Goal: Task Accomplishment & Management: Manage account settings

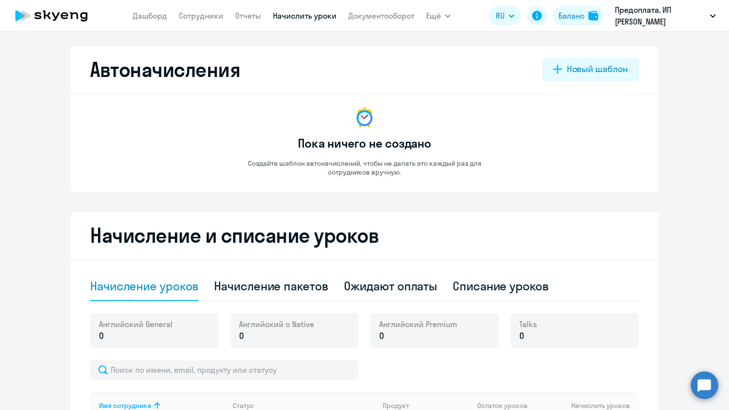
select select "10"
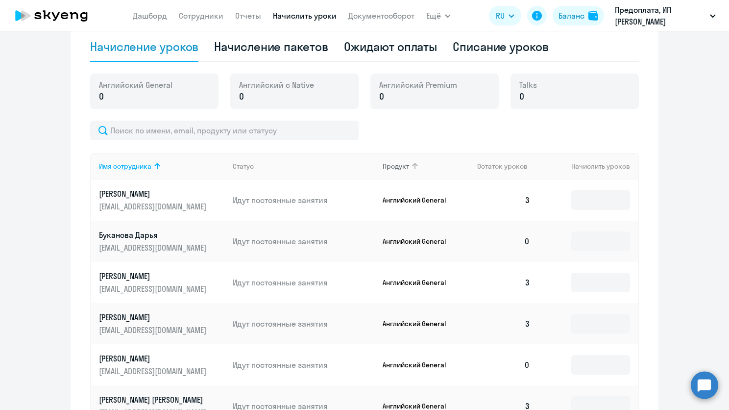
scroll to position [160, 0]
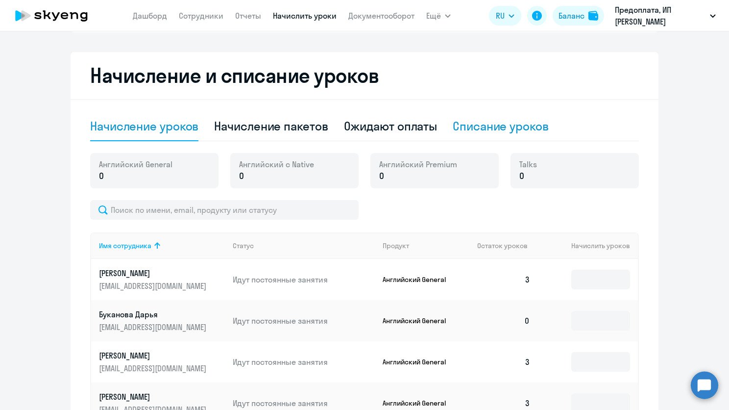
click at [455, 124] on div "Списание уроков" at bounding box center [501, 126] width 96 height 16
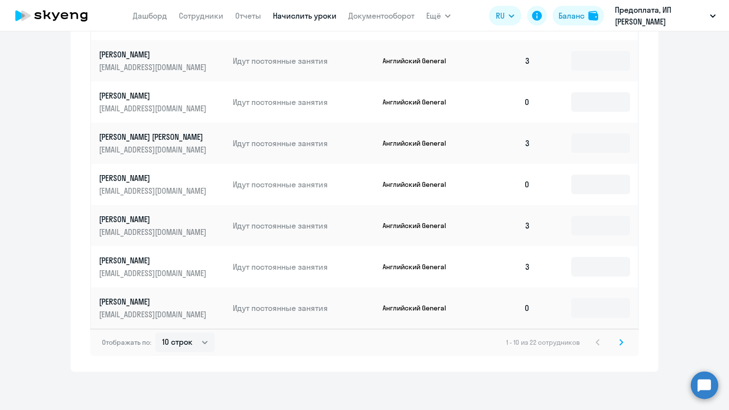
scroll to position [456, 0]
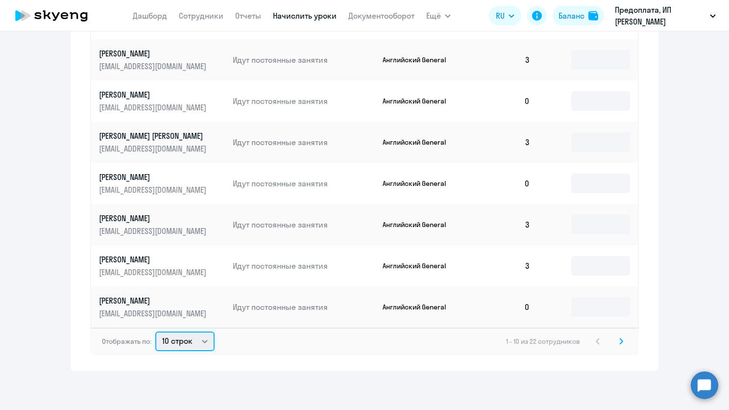
click at [202, 343] on select "10 строк 30 строк 50 строк" at bounding box center [184, 341] width 59 height 20
drag, startPoint x: 193, startPoint y: 394, endPoint x: 196, endPoint y: 386, distance: 8.4
click at [193, 394] on div "Автоначисления Новый шаблон Пока ничего не создано Создайте шаблон автоначислен…" at bounding box center [364, 220] width 729 height 378
click at [200, 346] on select "10 строк 30 строк 50 строк" at bounding box center [184, 341] width 59 height 20
select select "50"
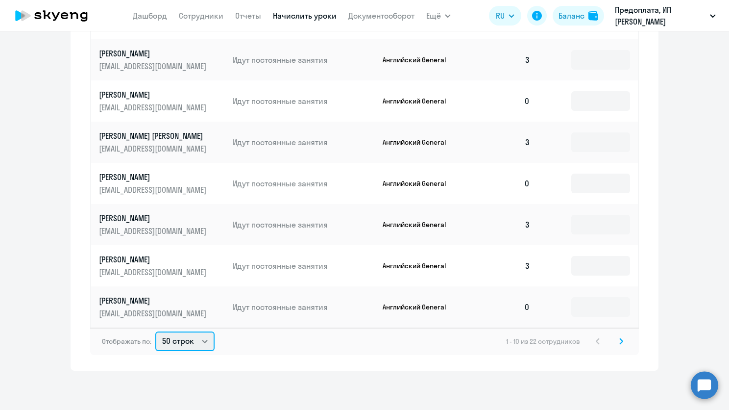
click at [155, 331] on select "10 строк 30 строк 50 строк" at bounding box center [184, 341] width 59 height 20
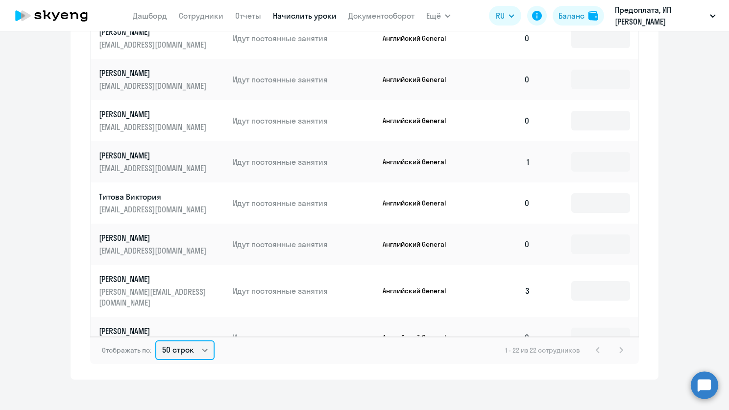
scroll to position [465, 0]
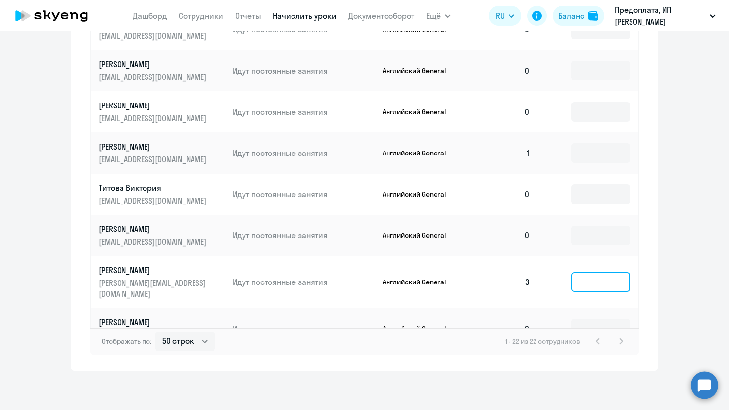
click at [593, 272] on input at bounding box center [600, 282] width 59 height 20
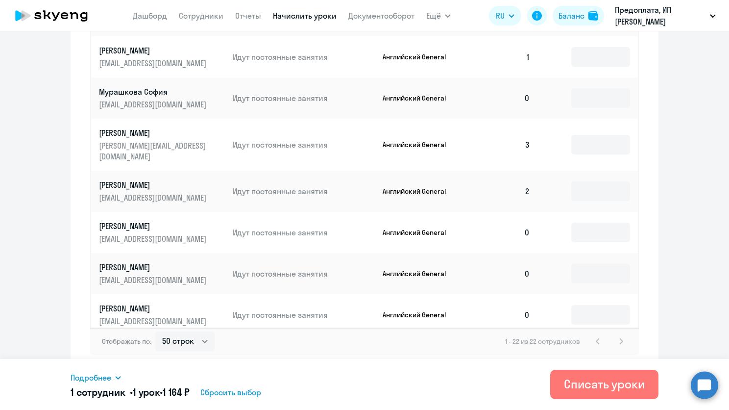
scroll to position [240, 0]
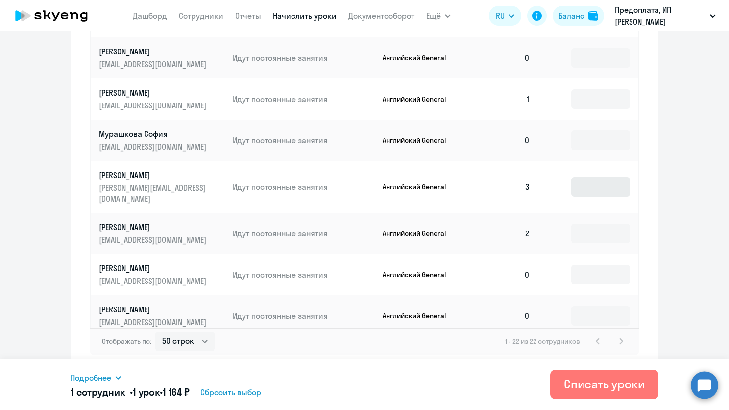
type input "1"
click at [584, 186] on input at bounding box center [600, 187] width 59 height 20
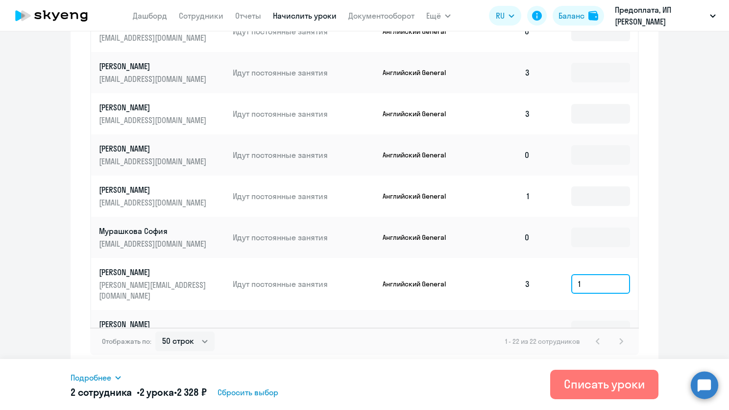
scroll to position [93, 0]
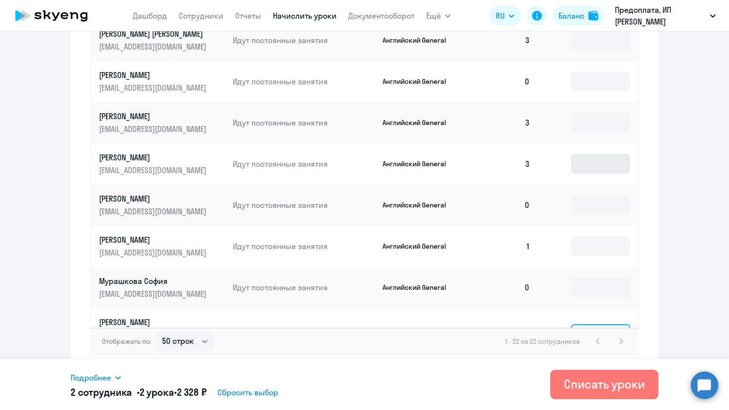
type input "1"
click at [582, 168] on input at bounding box center [600, 164] width 59 height 20
type input "1"
click at [584, 123] on input at bounding box center [600, 123] width 59 height 20
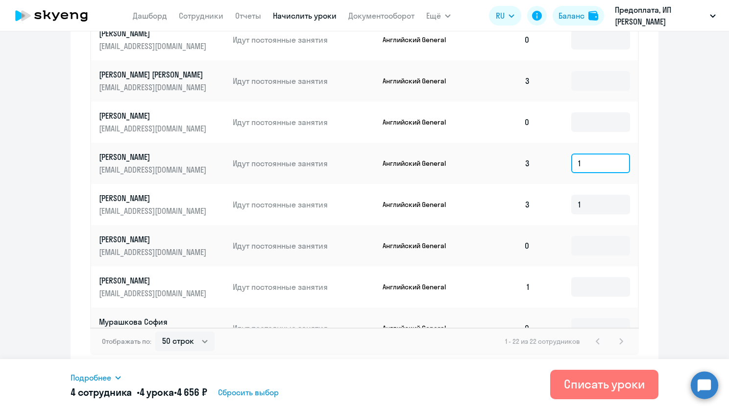
scroll to position [0, 0]
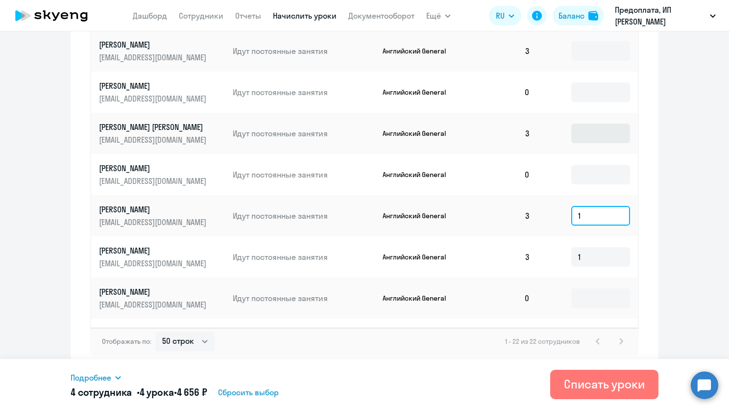
type input "1"
click at [583, 124] on input at bounding box center [600, 134] width 59 height 20
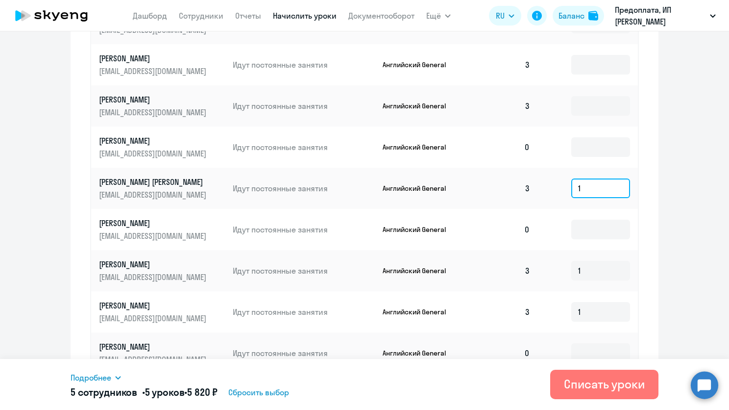
scroll to position [318, 0]
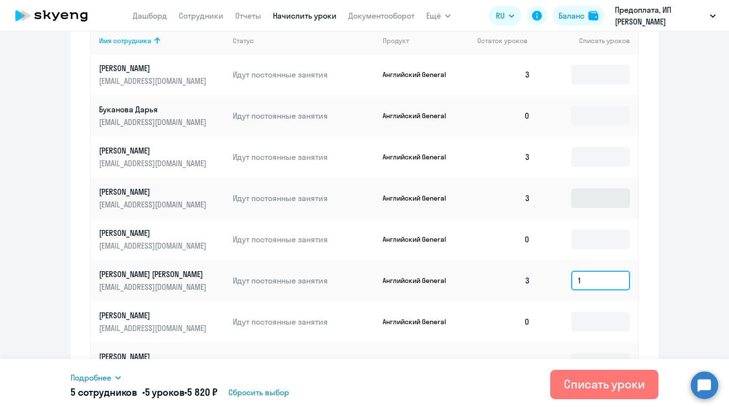
type input "1"
click at [572, 196] on input at bounding box center [600, 198] width 59 height 20
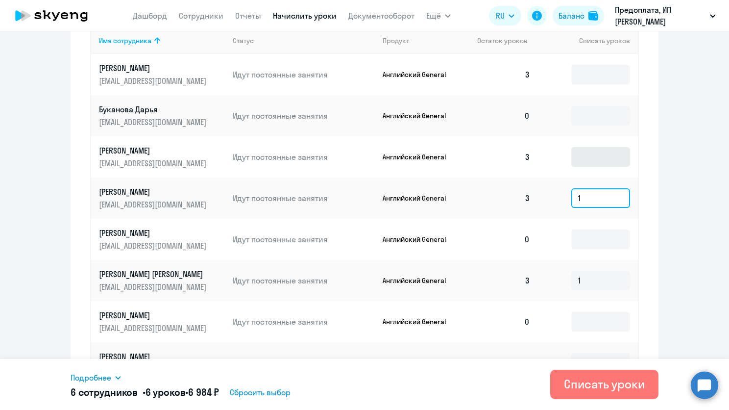
type input "1"
click at [584, 157] on input at bounding box center [600, 157] width 59 height 20
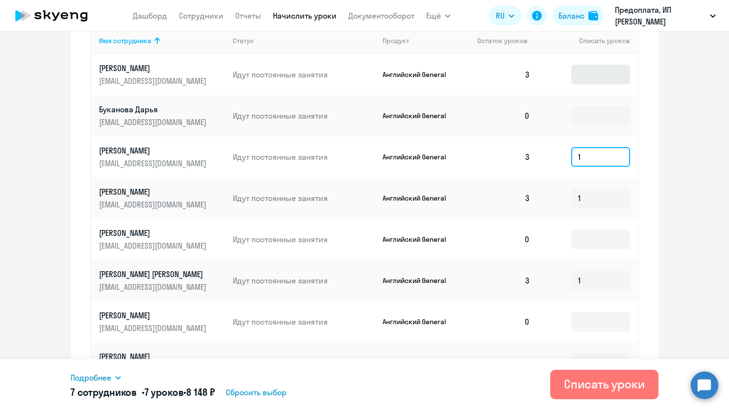
type input "1"
click at [594, 74] on input at bounding box center [600, 75] width 59 height 20
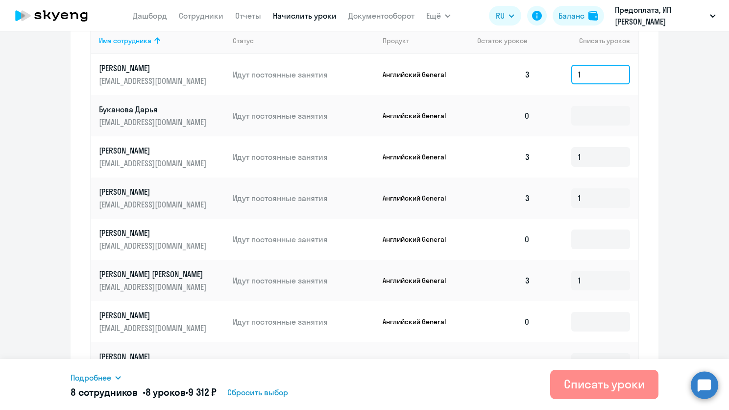
type input "1"
click at [586, 389] on div "Списать уроки" at bounding box center [604, 384] width 81 height 16
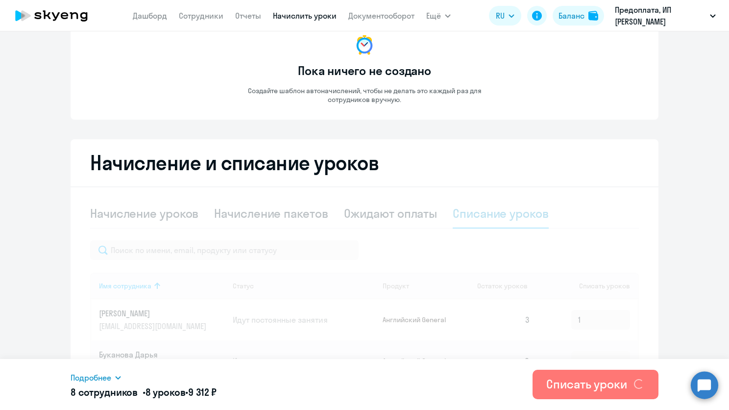
scroll to position [0, 0]
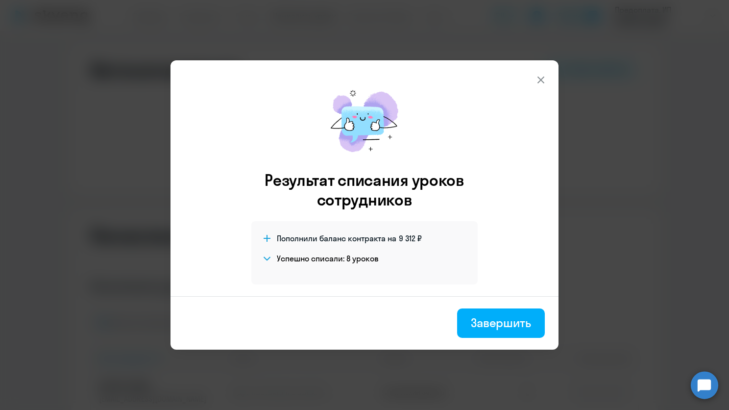
click at [547, 78] on button at bounding box center [541, 80] width 20 height 20
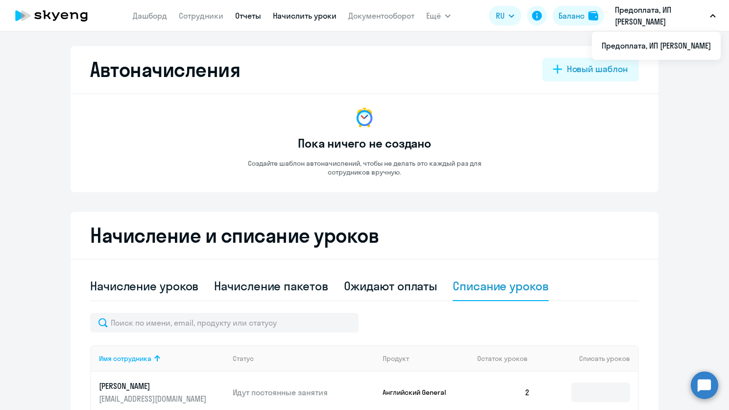
click at [239, 14] on link "Отчеты" at bounding box center [248, 16] width 26 height 10
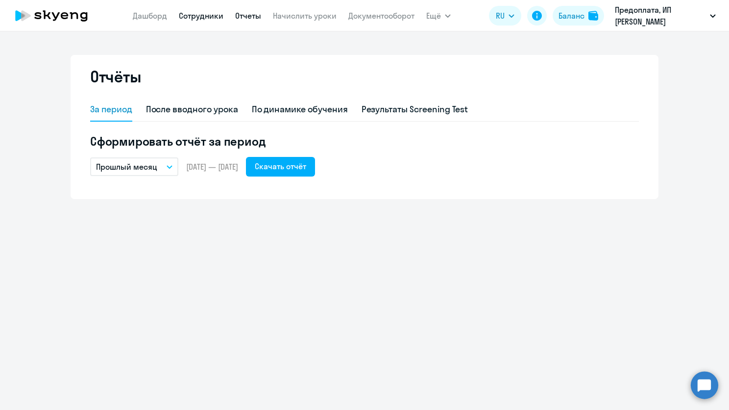
click at [219, 20] on link "Сотрудники" at bounding box center [201, 16] width 45 height 10
select select "30"
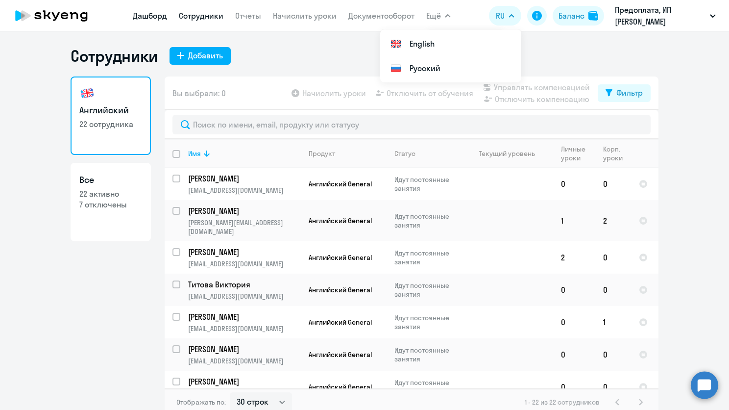
click at [139, 13] on link "Дашборд" at bounding box center [150, 16] width 34 height 10
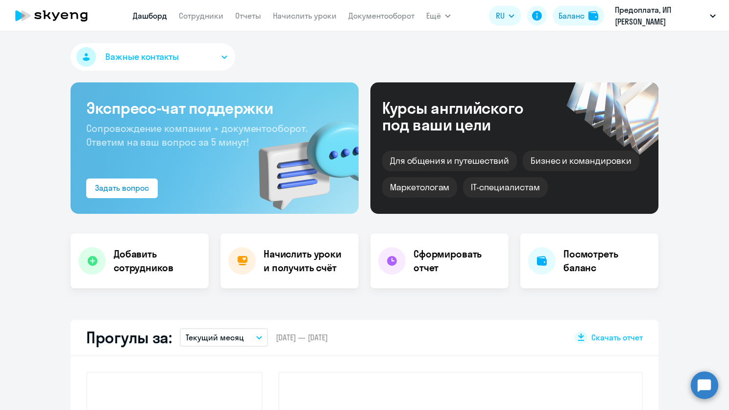
select select "30"
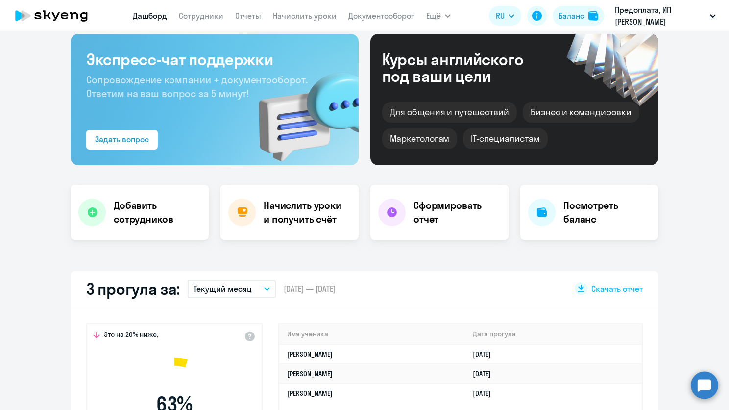
scroll to position [98, 0]
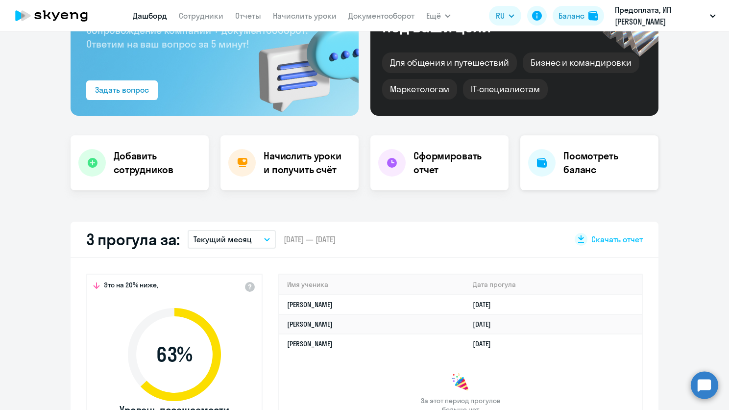
click at [596, 160] on h4 "Посмотреть баланс" at bounding box center [607, 162] width 87 height 27
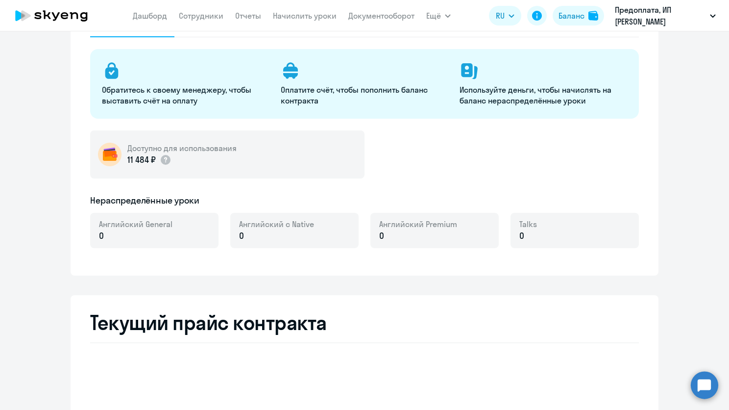
select select "english_adult_not_native_speaker"
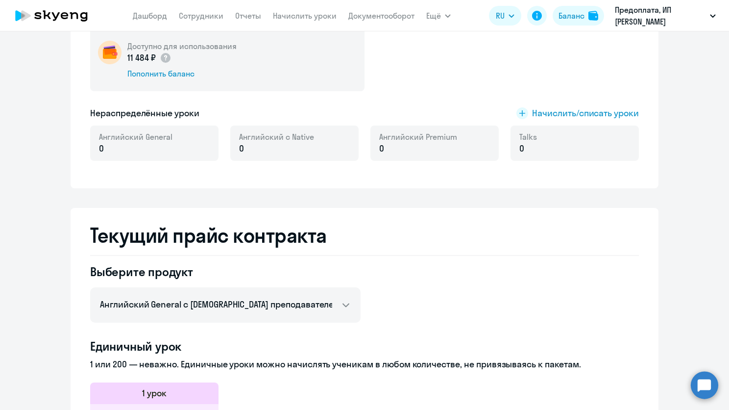
scroll to position [147, 0]
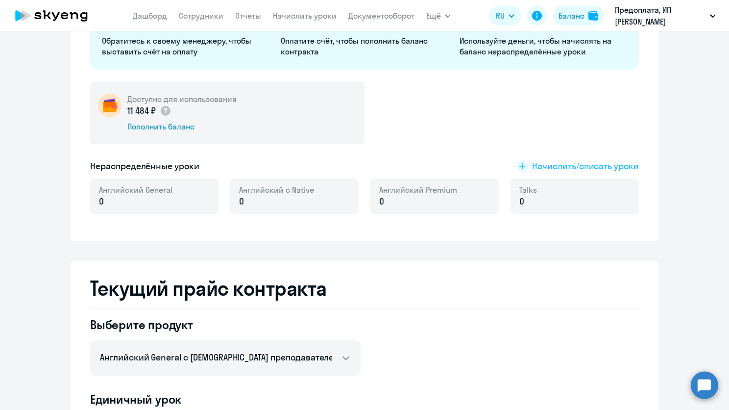
click at [608, 169] on span "Начислить/списать уроки" at bounding box center [585, 166] width 107 height 13
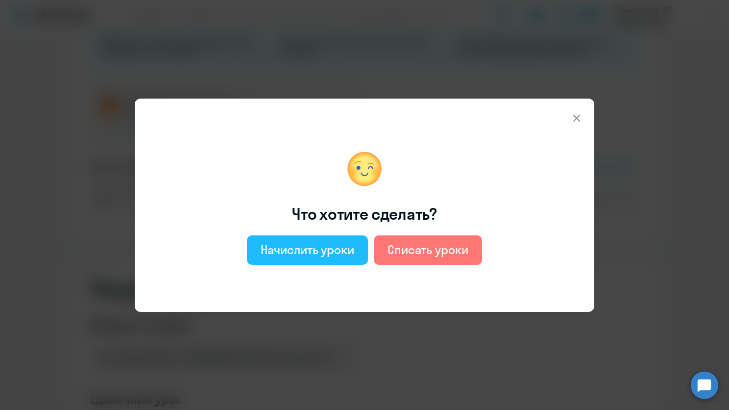
click at [343, 253] on div "Начислить уроки" at bounding box center [308, 250] width 94 height 16
select select "english_adult_not_native_speaker"
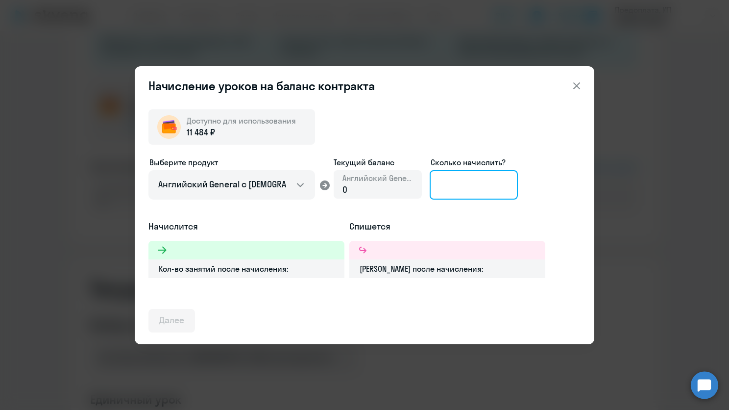
click at [468, 180] on input at bounding box center [474, 184] width 88 height 29
drag, startPoint x: 445, startPoint y: 184, endPoint x: 429, endPoint y: 189, distance: 16.4
click at [430, 189] on input "8" at bounding box center [474, 184] width 88 height 29
type input "9"
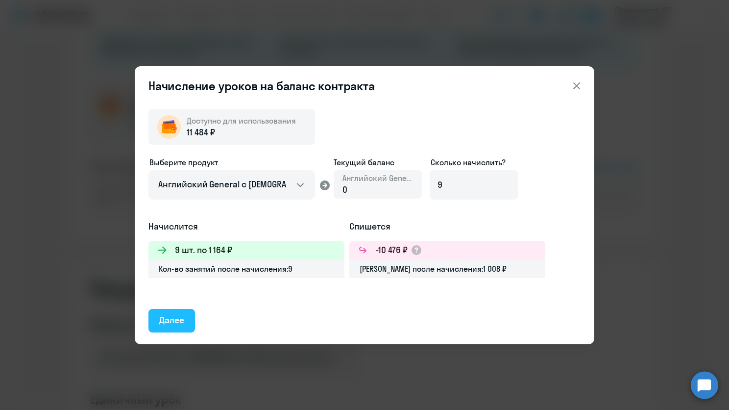
click at [170, 310] on button "Далее" at bounding box center [172, 321] width 47 height 24
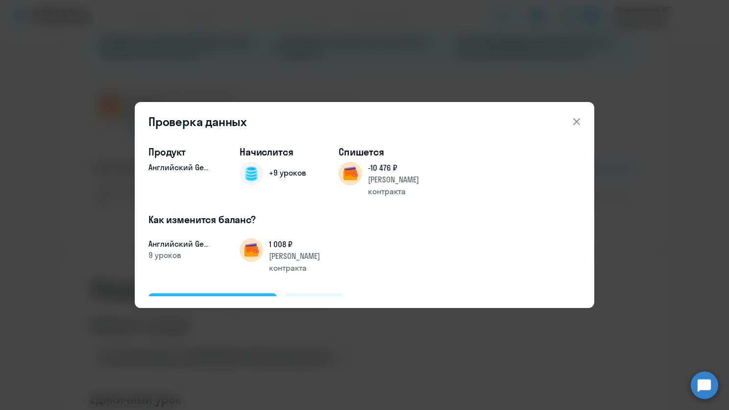
click at [240, 298] on div "Подтвердить и начислить" at bounding box center [212, 304] width 107 height 13
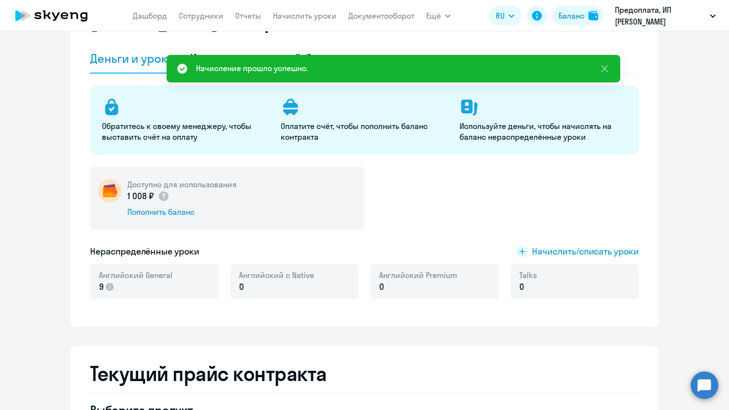
scroll to position [0, 0]
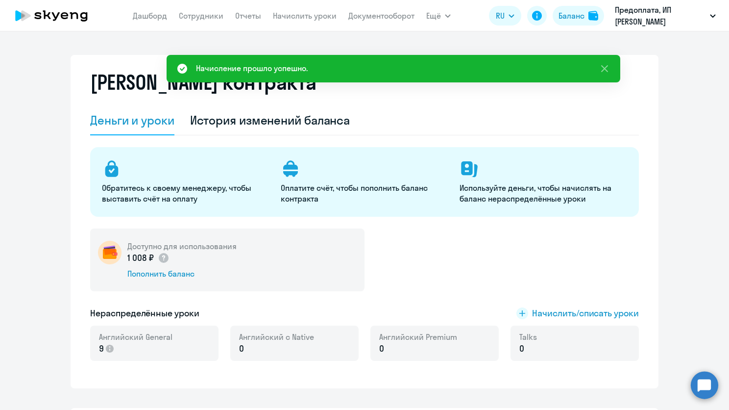
click at [281, 10] on app-menu-item-link "Начислить уроки" at bounding box center [305, 16] width 64 height 12
click at [284, 13] on link "Начислить уроки" at bounding box center [305, 16] width 64 height 10
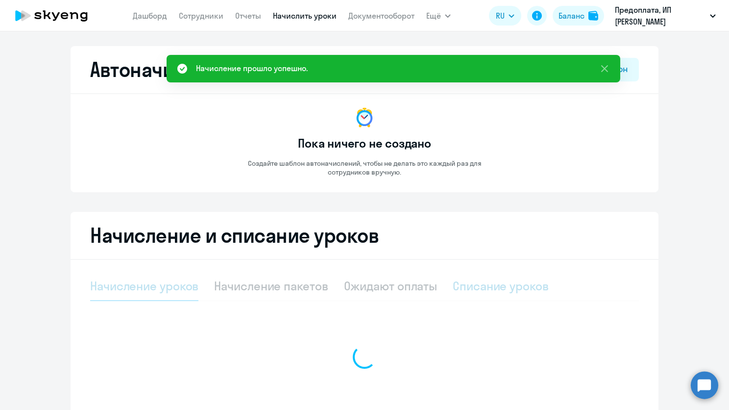
select select "10"
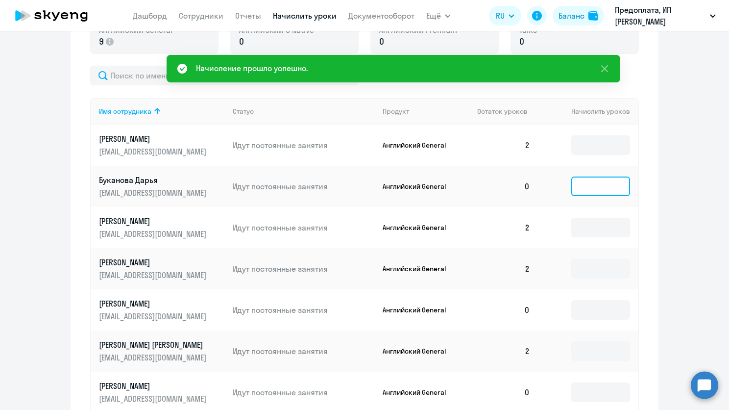
click at [586, 186] on input at bounding box center [600, 186] width 59 height 20
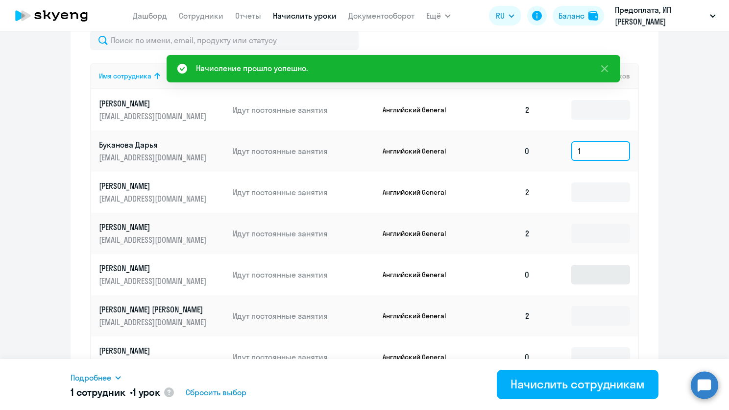
scroll to position [392, 0]
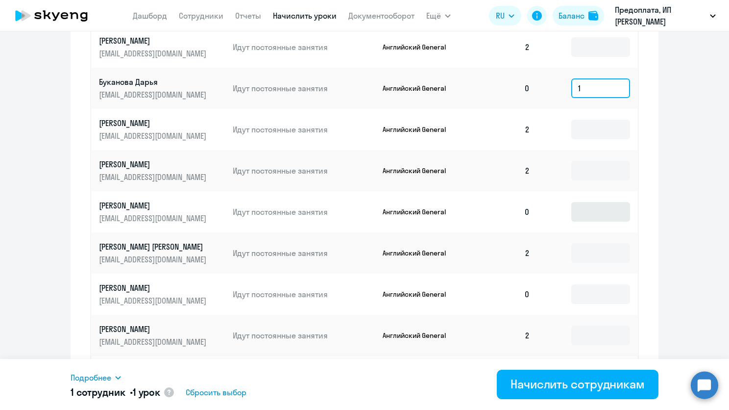
type input "1"
click at [584, 216] on input at bounding box center [600, 212] width 59 height 20
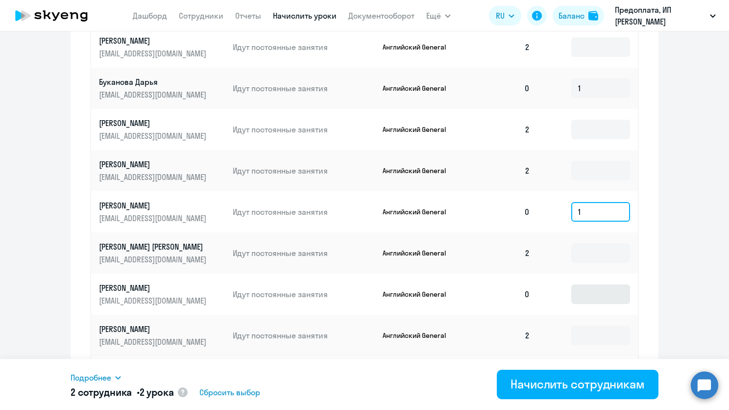
type input "1"
click at [573, 293] on input at bounding box center [600, 294] width 59 height 20
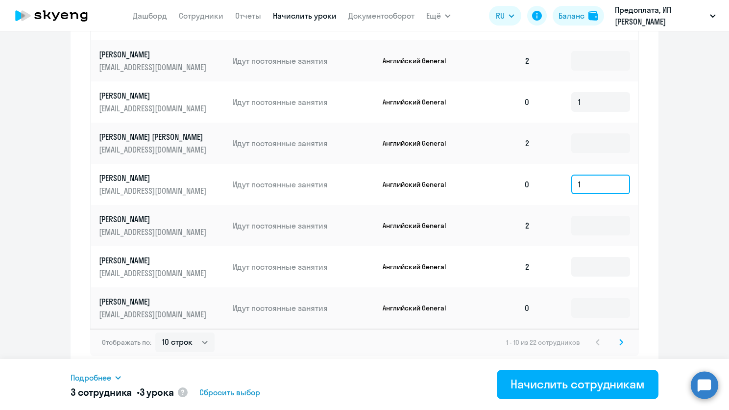
scroll to position [503, 0]
type input "1"
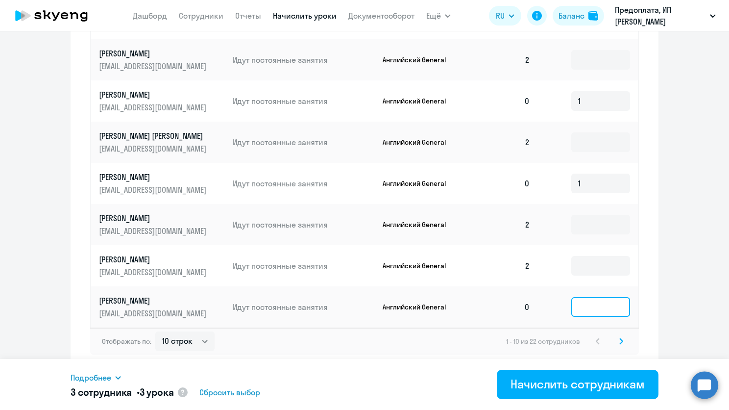
click at [571, 310] on input at bounding box center [600, 307] width 59 height 20
type input "1"
click at [168, 346] on select "10 строк 30 строк 50 строк" at bounding box center [184, 341] width 59 height 20
select select "50"
click at [155, 331] on select "10 строк 30 строк 50 строк" at bounding box center [184, 341] width 59 height 20
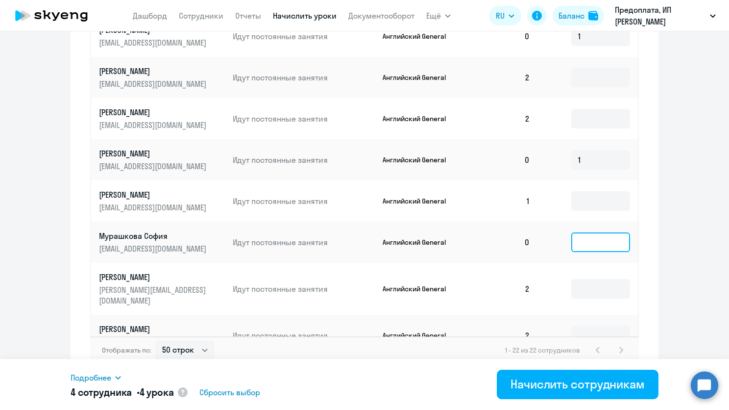
click at [589, 242] on input at bounding box center [600, 242] width 59 height 20
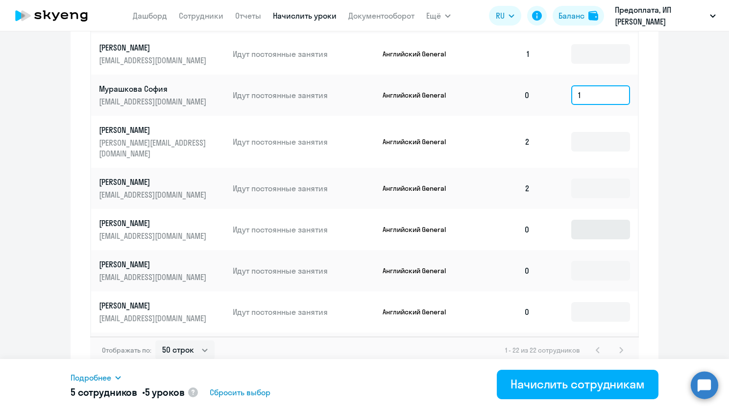
type input "1"
click at [592, 224] on input at bounding box center [600, 230] width 59 height 20
type input "1"
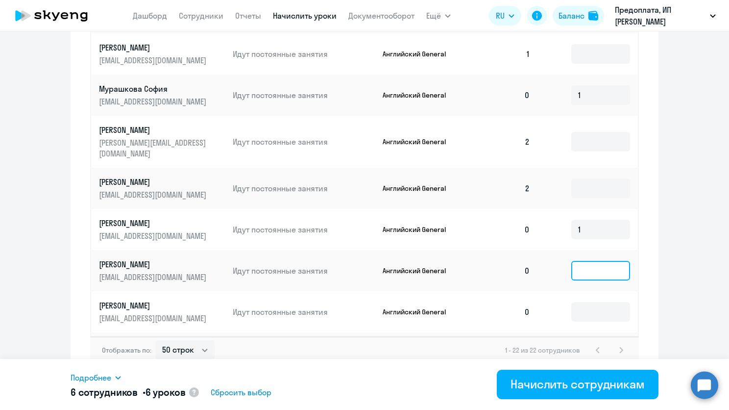
click at [584, 261] on input at bounding box center [600, 271] width 59 height 20
type input "1"
click at [576, 302] on input at bounding box center [600, 312] width 59 height 20
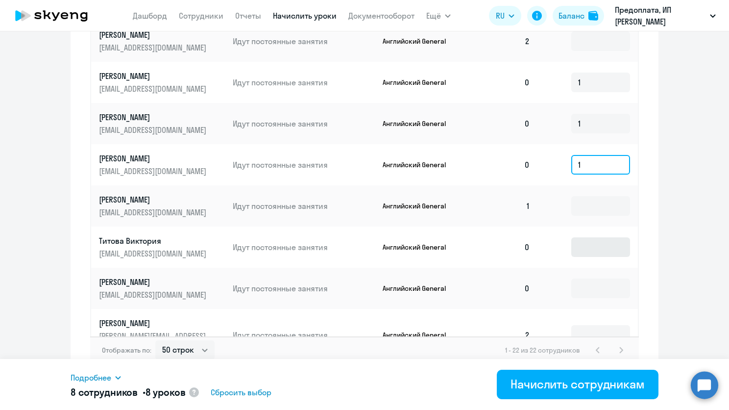
type input "1"
click at [583, 237] on input at bounding box center [600, 247] width 59 height 20
type input "1"
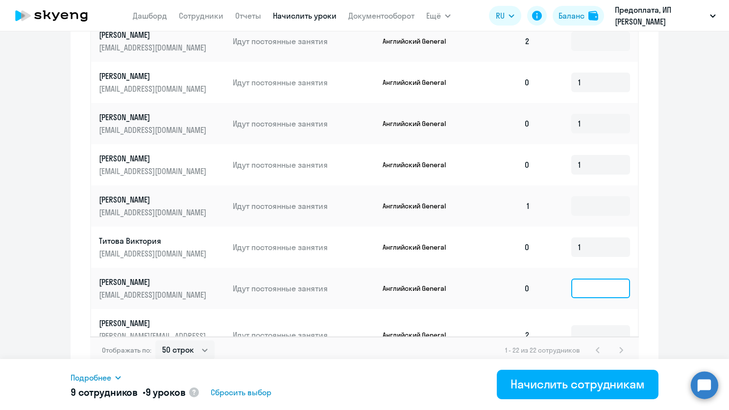
click at [575, 278] on input at bounding box center [600, 288] width 59 height 20
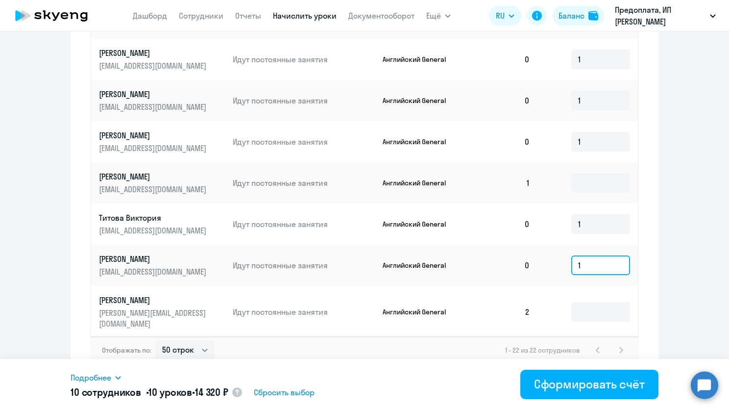
scroll to position [485, 0]
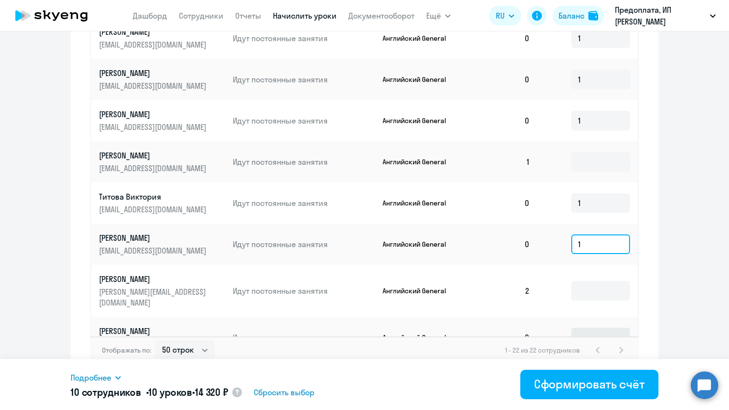
type input "1"
click at [571, 327] on input at bounding box center [600, 337] width 59 height 20
click at [582, 241] on input "1" at bounding box center [600, 244] width 59 height 20
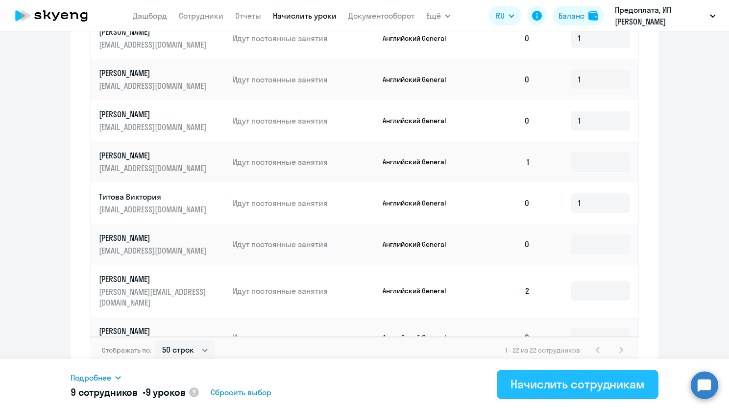
click at [546, 382] on div "Начислить сотрудникам" at bounding box center [578, 384] width 134 height 16
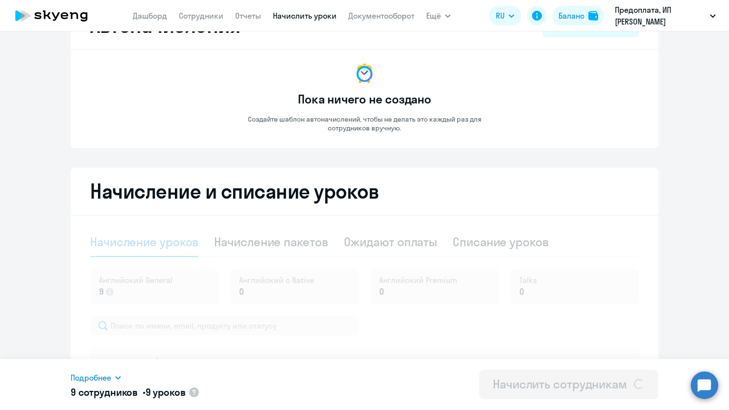
scroll to position [0, 0]
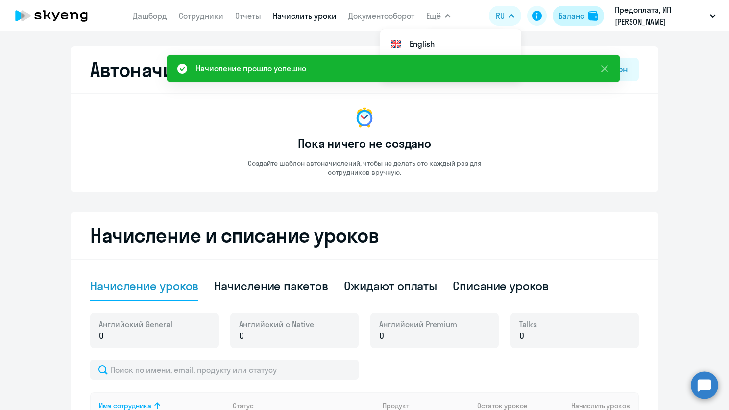
click at [582, 17] on div "Баланс" at bounding box center [572, 16] width 26 height 12
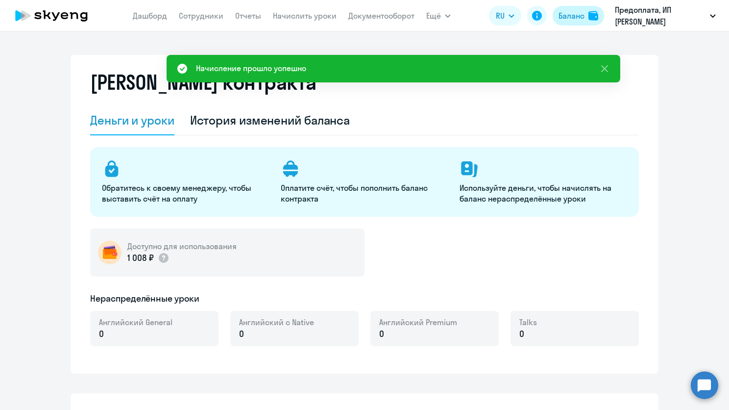
select select "english_adult_not_native_speaker"
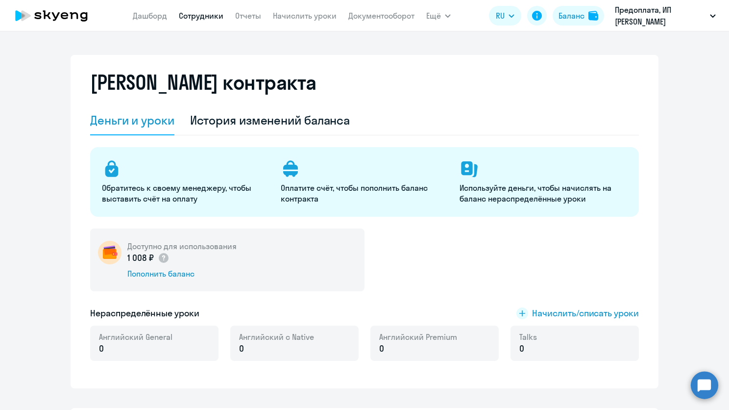
click at [192, 13] on link "Сотрудники" at bounding box center [201, 16] width 45 height 10
select select "30"
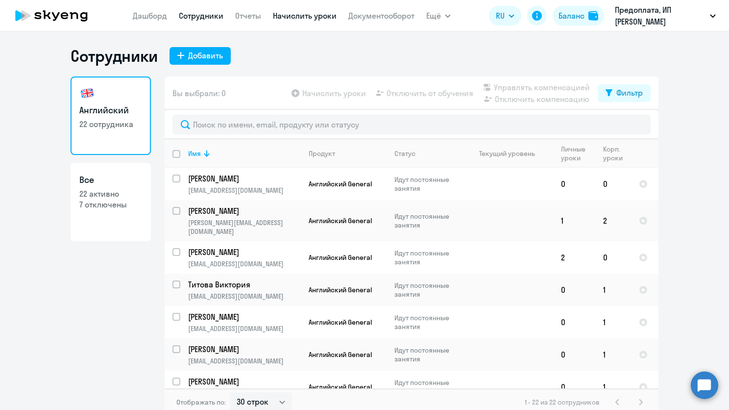
click at [314, 19] on link "Начислить уроки" at bounding box center [305, 16] width 64 height 10
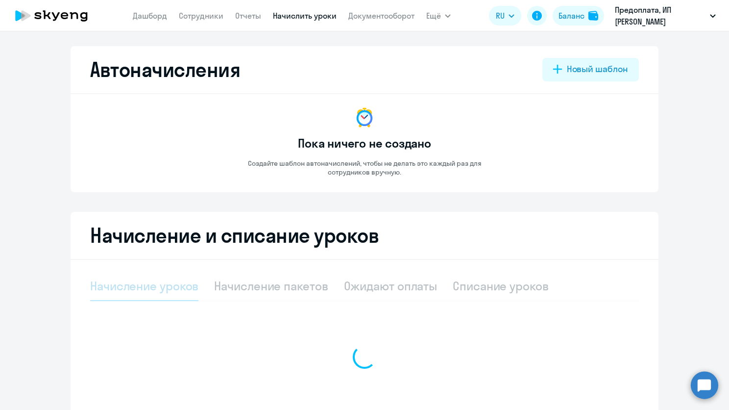
select select "10"
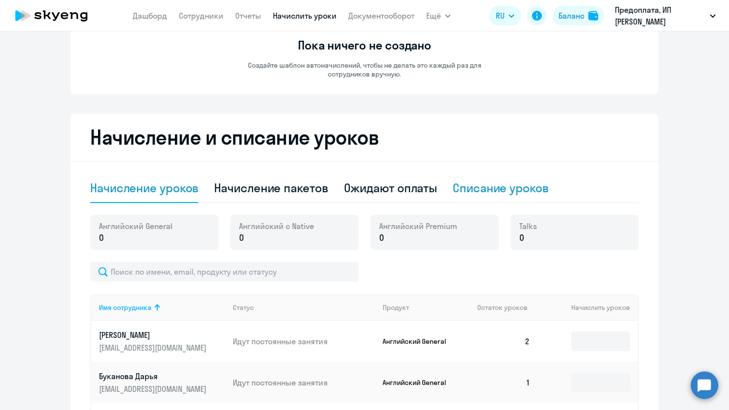
click at [477, 183] on div "Списание уроков" at bounding box center [501, 188] width 96 height 16
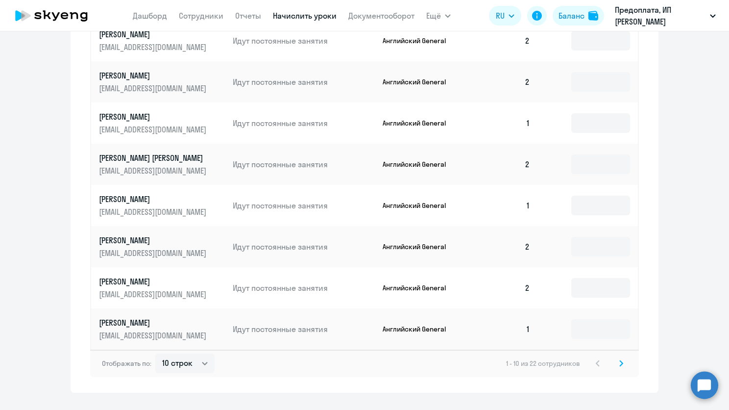
scroll to position [456, 0]
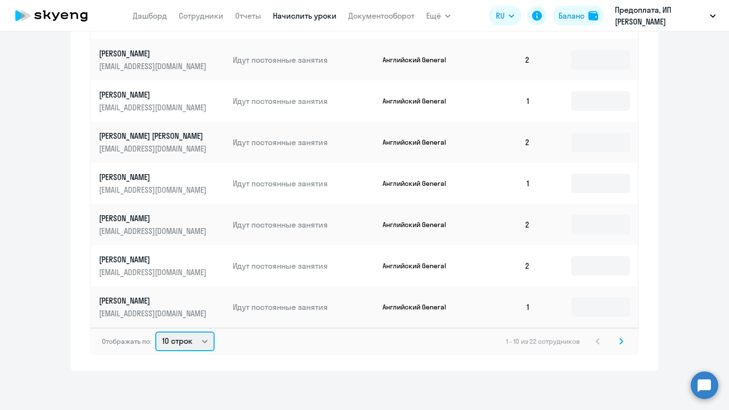
click at [182, 347] on select "10 строк 30 строк 50 строк" at bounding box center [184, 341] width 59 height 20
select select "50"
click at [155, 331] on select "10 строк 30 строк 50 строк" at bounding box center [184, 341] width 59 height 20
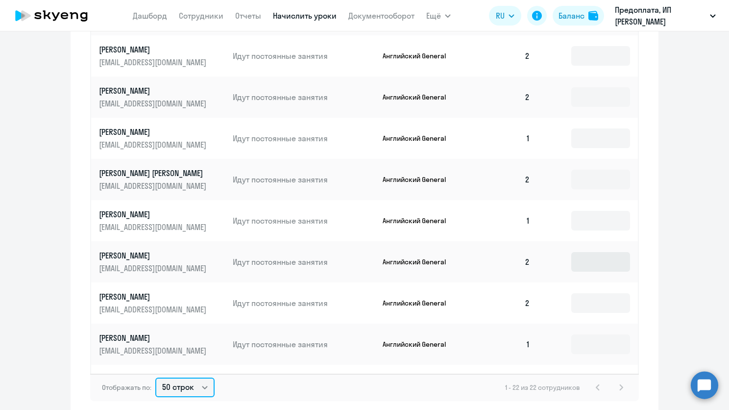
scroll to position [318, 0]
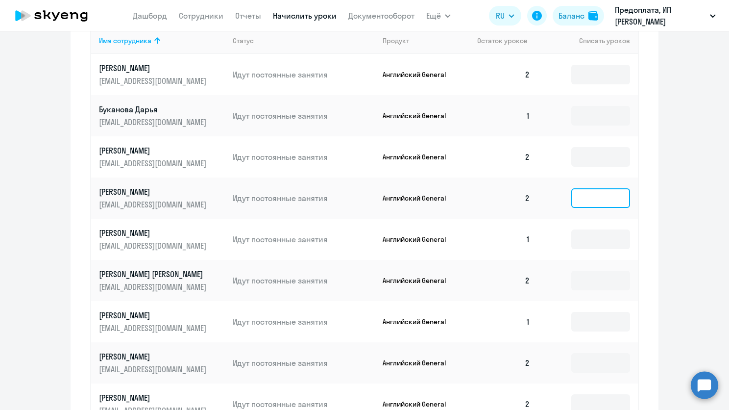
click at [575, 202] on input at bounding box center [600, 198] width 59 height 20
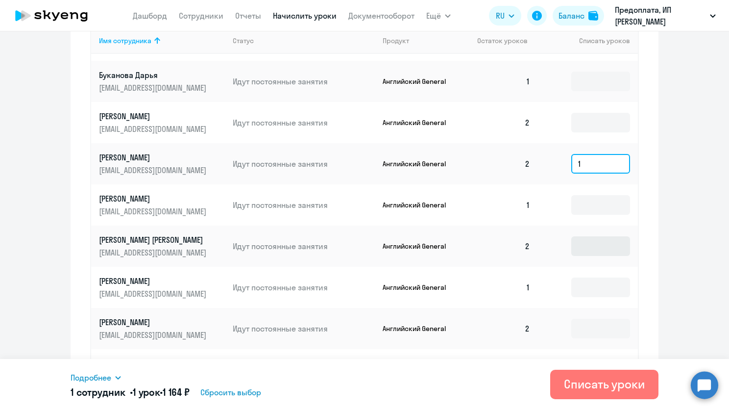
scroll to position [49, 0]
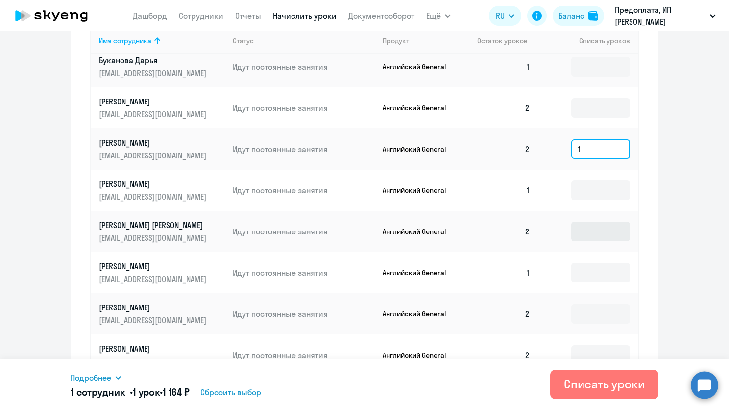
type input "1"
click at [602, 233] on input at bounding box center [600, 232] width 59 height 20
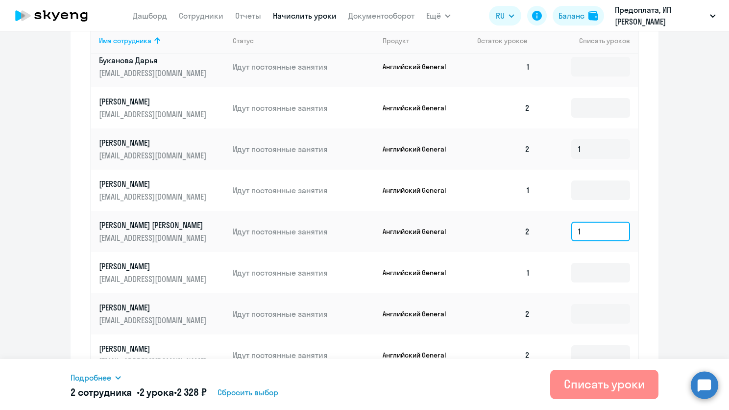
type input "1"
click at [596, 378] on div "Списать уроки" at bounding box center [604, 384] width 81 height 16
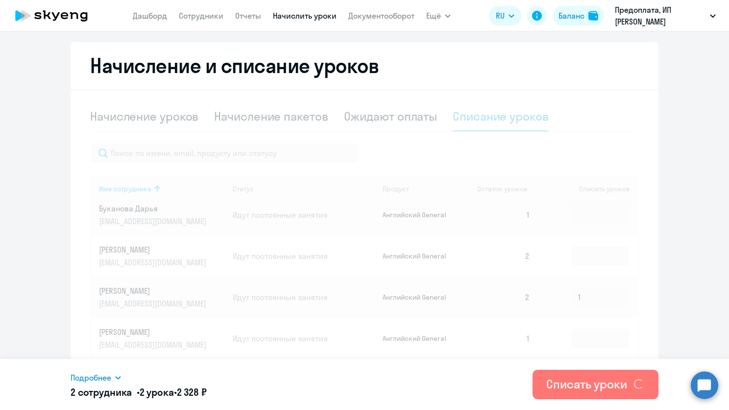
scroll to position [0, 0]
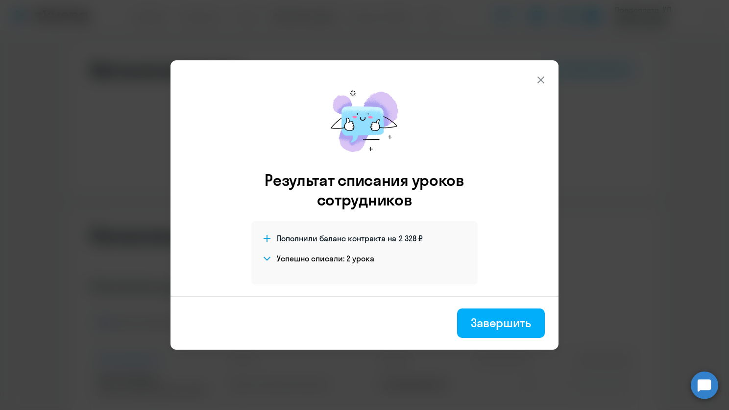
click at [536, 80] on icon at bounding box center [541, 80] width 12 height 12
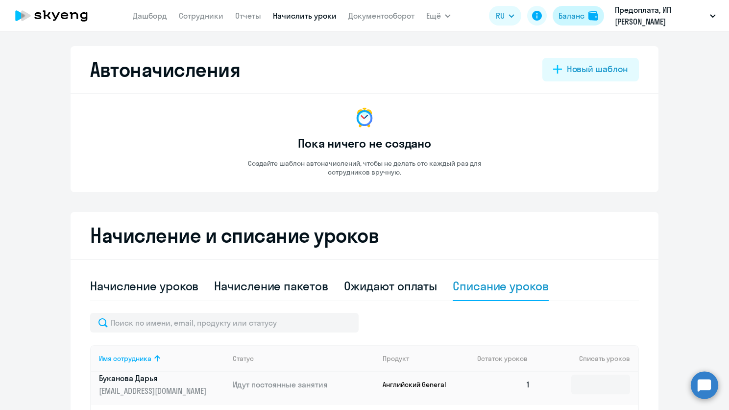
click at [560, 19] on div "Баланс" at bounding box center [572, 16] width 26 height 12
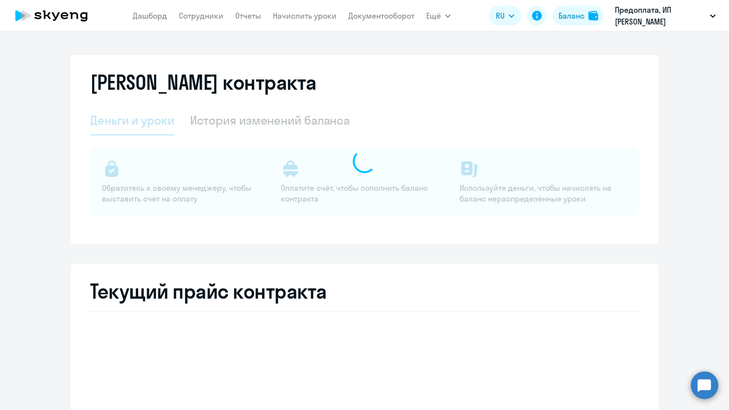
select select "english_adult_not_native_speaker"
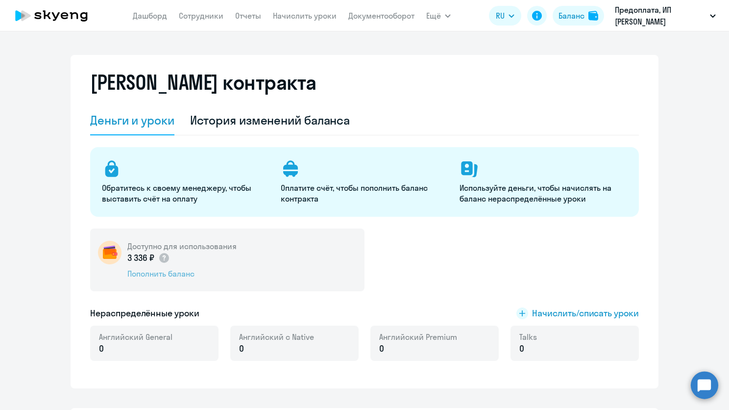
click at [167, 275] on div "Пополнить баланс" at bounding box center [181, 273] width 109 height 11
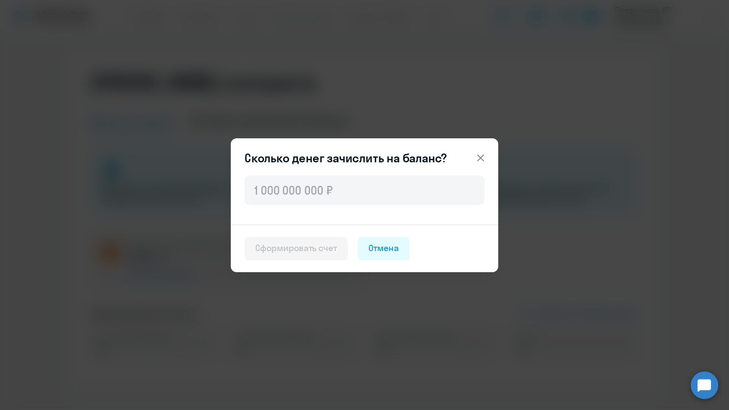
click at [476, 157] on icon at bounding box center [481, 158] width 12 height 12
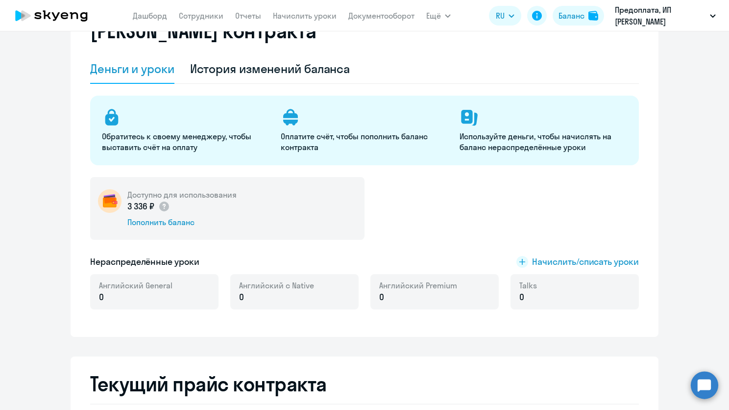
scroll to position [98, 0]
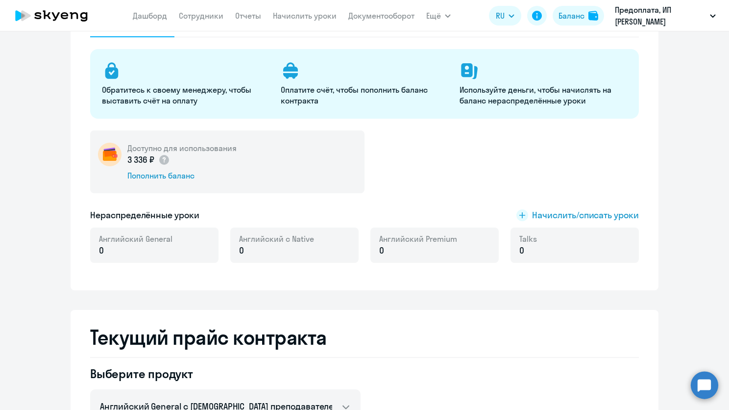
click at [576, 205] on div "Доступно для использования 3 336 ₽ Пополнить баланс Нераспределённые уроки Начи…" at bounding box center [364, 202] width 549 height 144
click at [575, 214] on span "Начислить/списать уроки" at bounding box center [585, 215] width 107 height 13
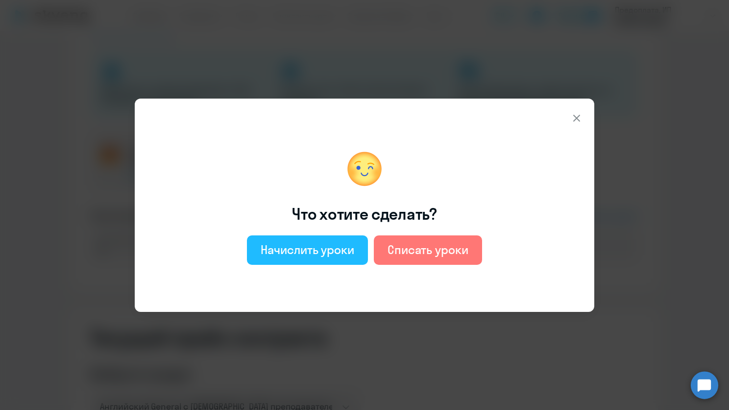
click at [331, 252] on div "Начислить уроки" at bounding box center [308, 250] width 94 height 16
select select "english_adult_not_native_speaker"
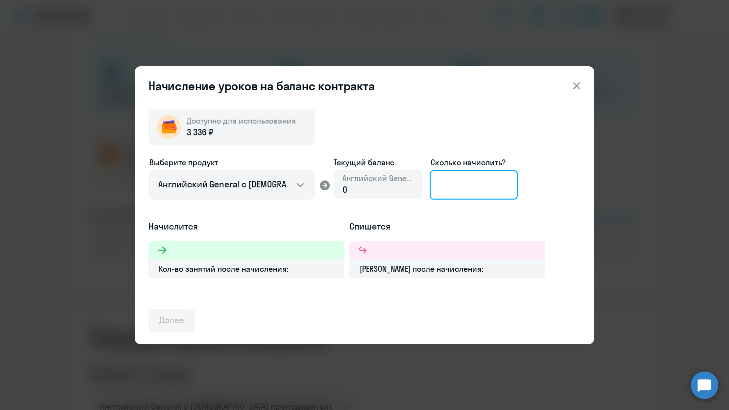
click at [463, 181] on input at bounding box center [474, 184] width 88 height 29
type input "2"
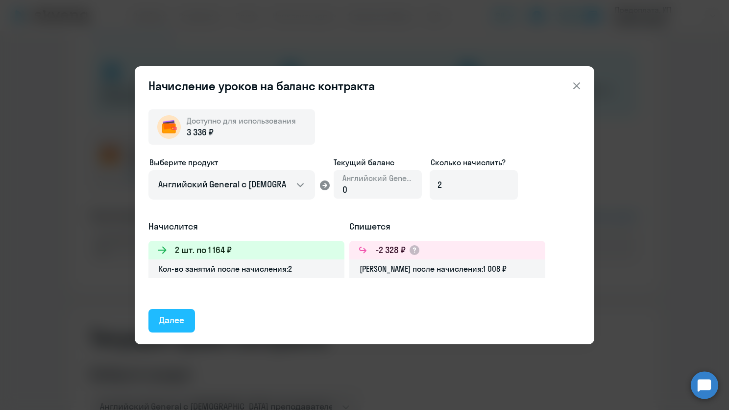
click at [180, 316] on div "Далее" at bounding box center [171, 320] width 25 height 13
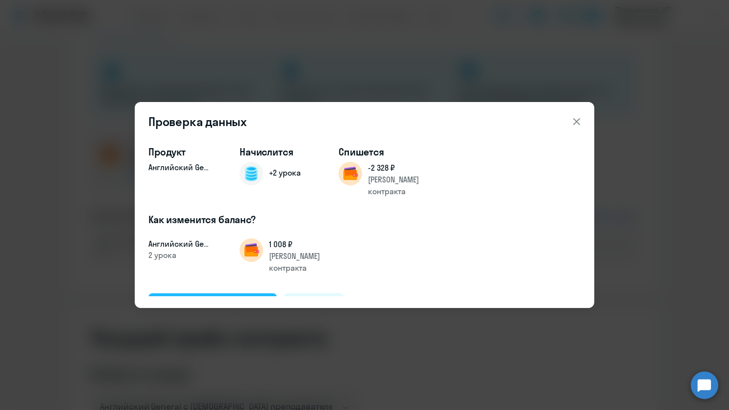
click at [253, 298] on div "Подтвердить и начислить" at bounding box center [212, 304] width 107 height 13
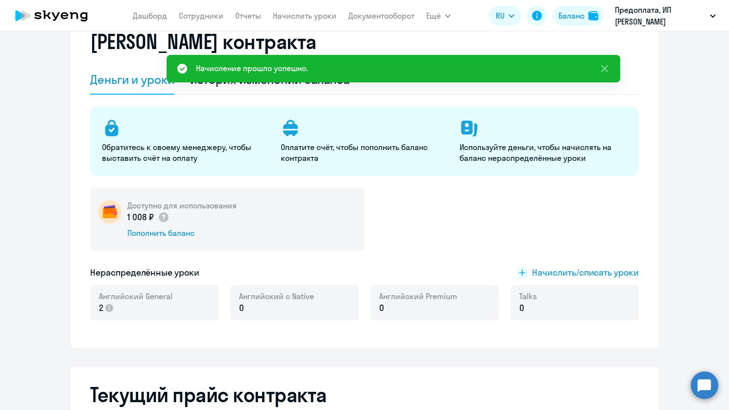
scroll to position [0, 0]
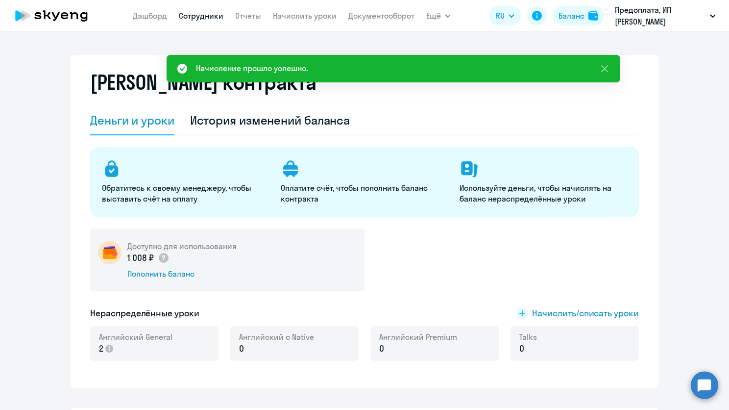
click at [213, 14] on link "Сотрудники" at bounding box center [201, 16] width 45 height 10
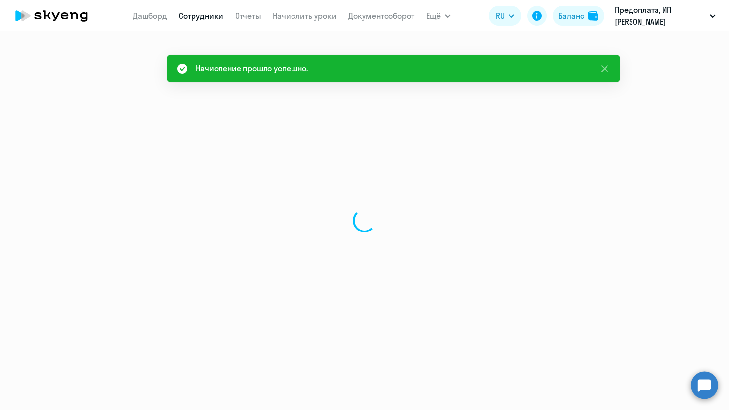
select select "30"
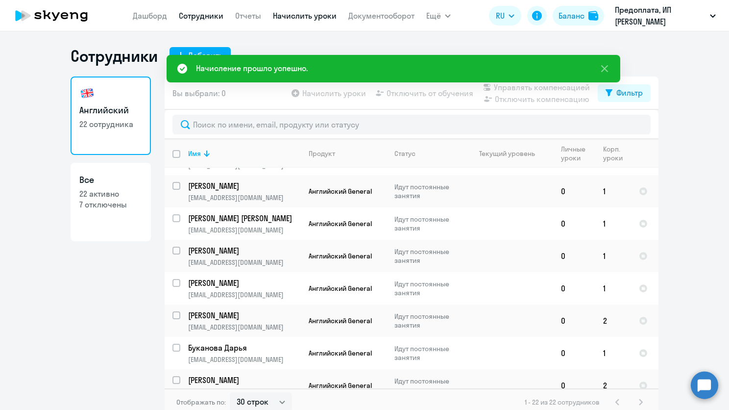
click at [330, 14] on link "Начислить уроки" at bounding box center [305, 16] width 64 height 10
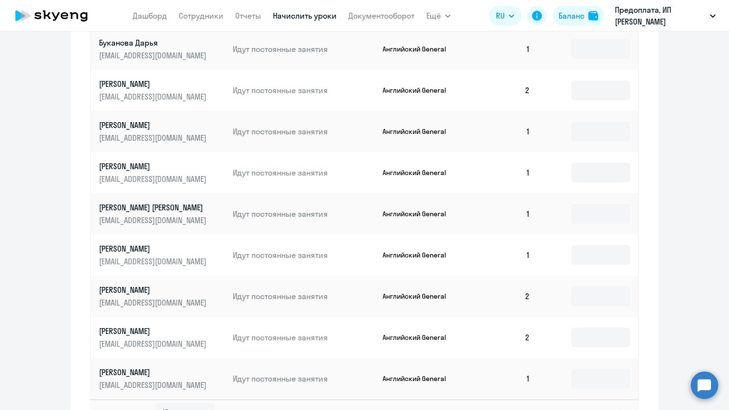
scroll to position [503, 0]
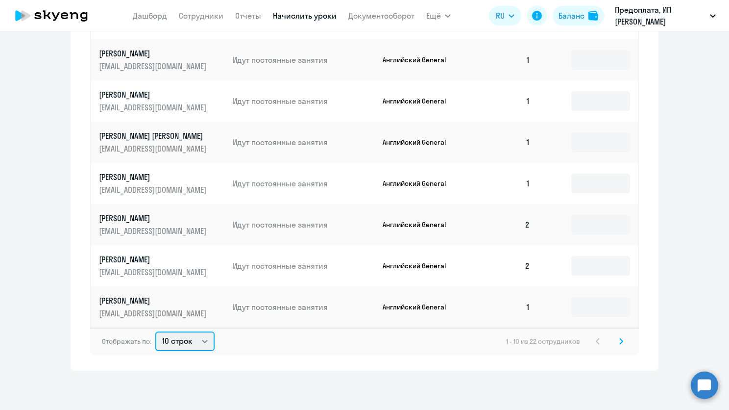
click at [183, 340] on select "10 строк 30 строк 50 строк" at bounding box center [184, 341] width 59 height 20
select select "50"
click at [155, 331] on select "10 строк 30 строк 50 строк" at bounding box center [184, 341] width 59 height 20
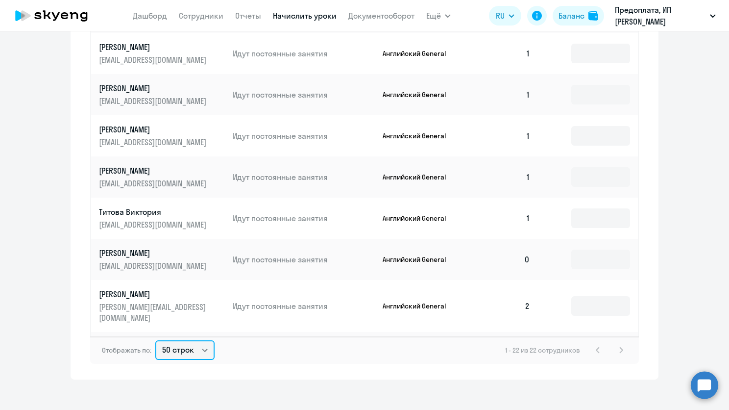
scroll to position [485, 0]
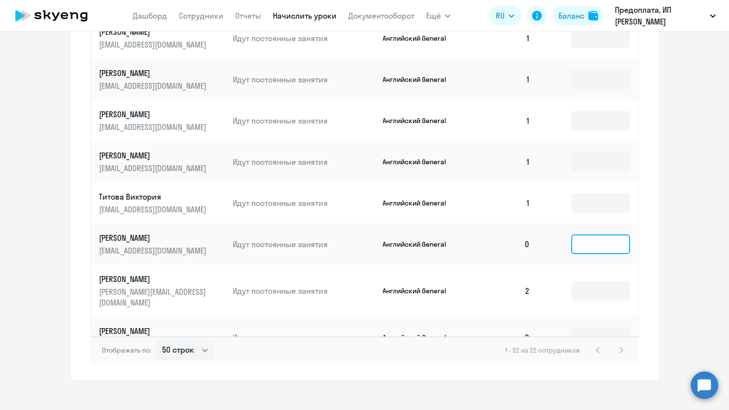
click at [610, 234] on input at bounding box center [600, 244] width 59 height 20
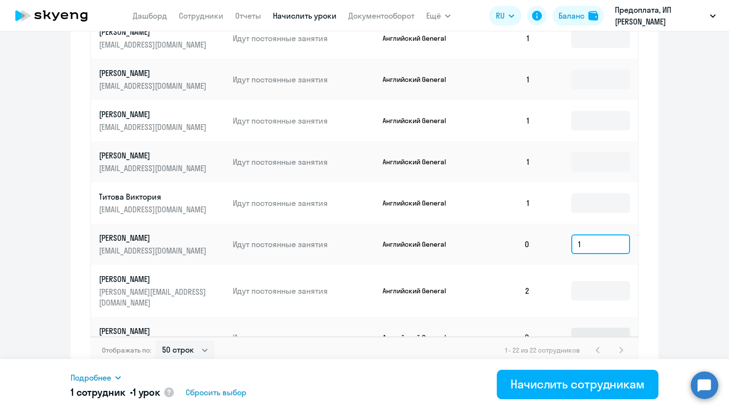
type input "1"
click at [596, 327] on input at bounding box center [600, 337] width 59 height 20
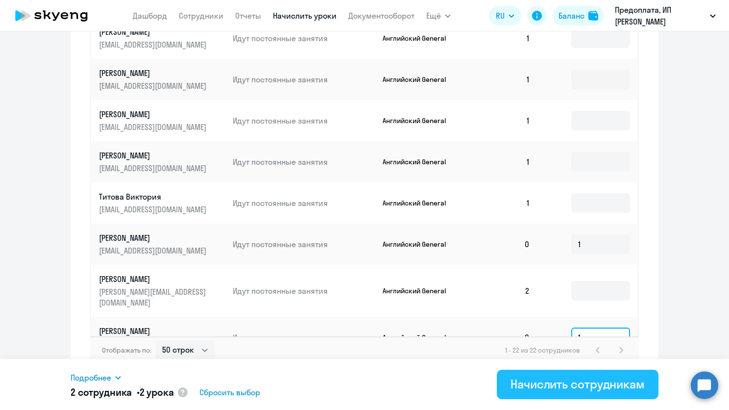
type input "1"
click at [589, 383] on div "Начислить сотрудникам" at bounding box center [578, 384] width 134 height 16
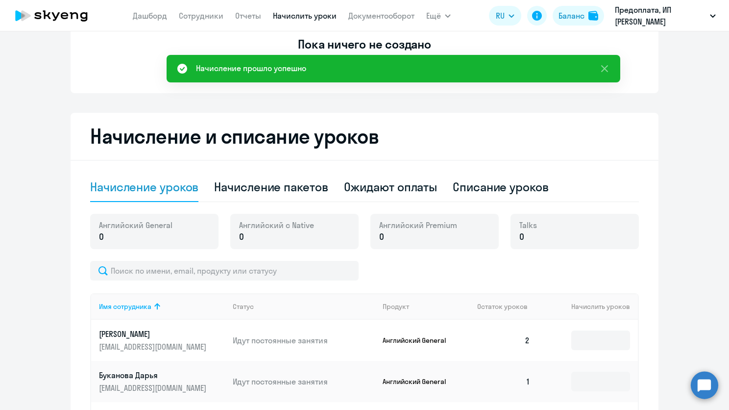
scroll to position [98, 0]
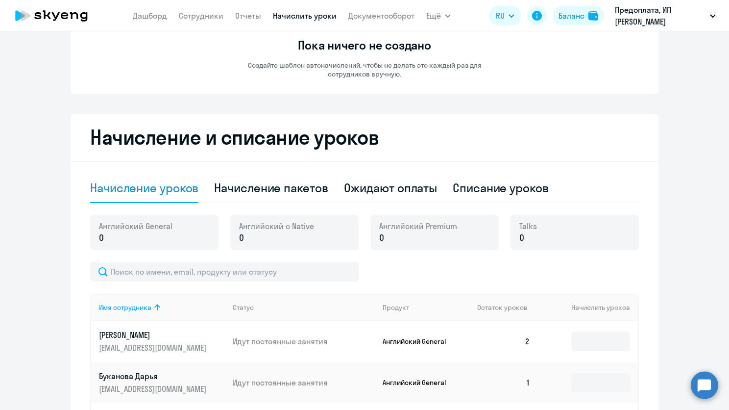
click at [233, 104] on div "Автоначисления Новый шаблон Пока ничего не создано Создайте шаблон автоначислен…" at bounding box center [365, 366] width 588 height 836
